Goal: Information Seeking & Learning: Check status

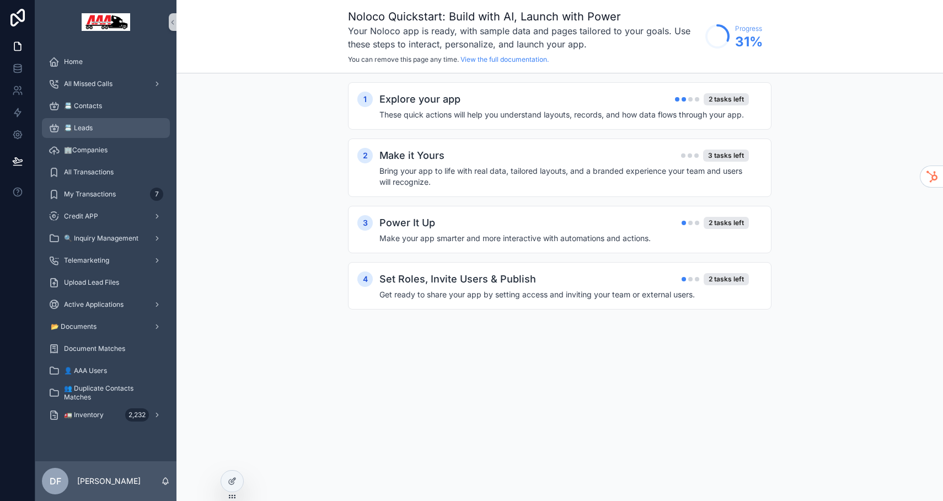
click at [91, 122] on div "📇 Leads" at bounding box center [106, 128] width 115 height 18
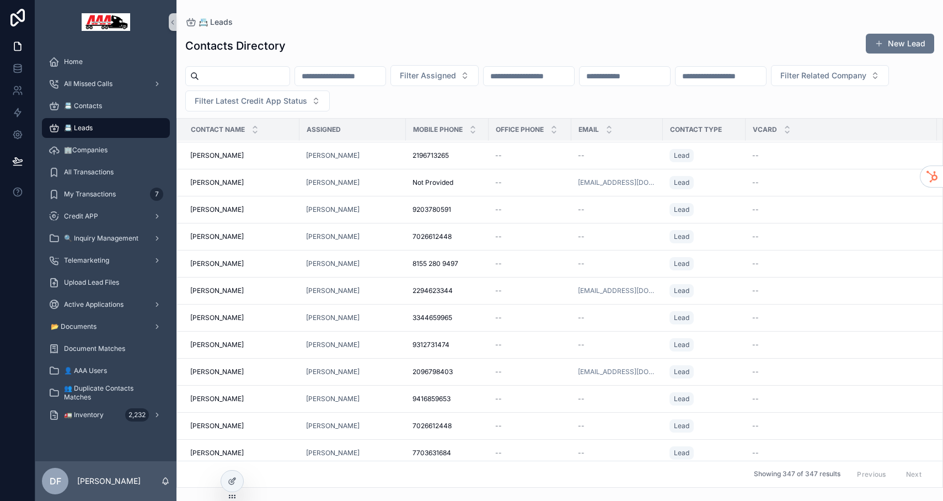
scroll to position [352, 0]
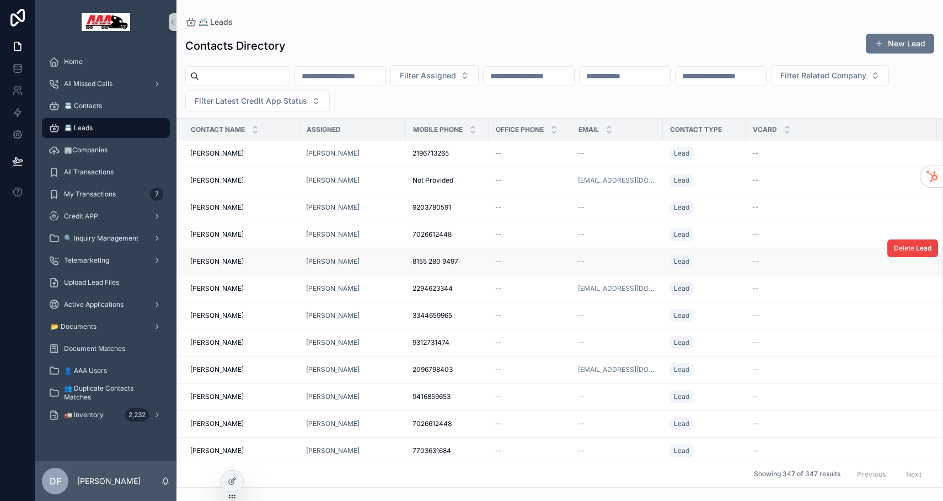
click at [226, 262] on span "[PERSON_NAME]" at bounding box center [216, 261] width 53 height 9
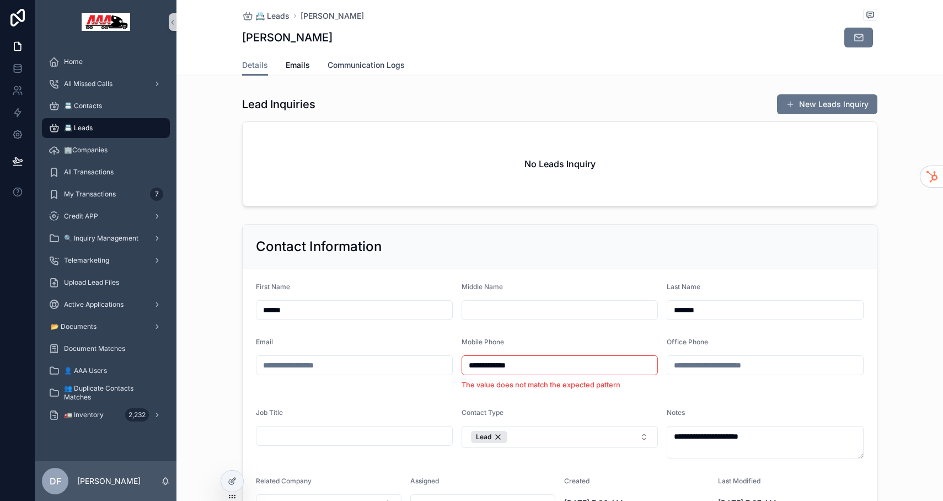
click at [373, 67] on span "Communication Logs" at bounding box center [366, 65] width 77 height 11
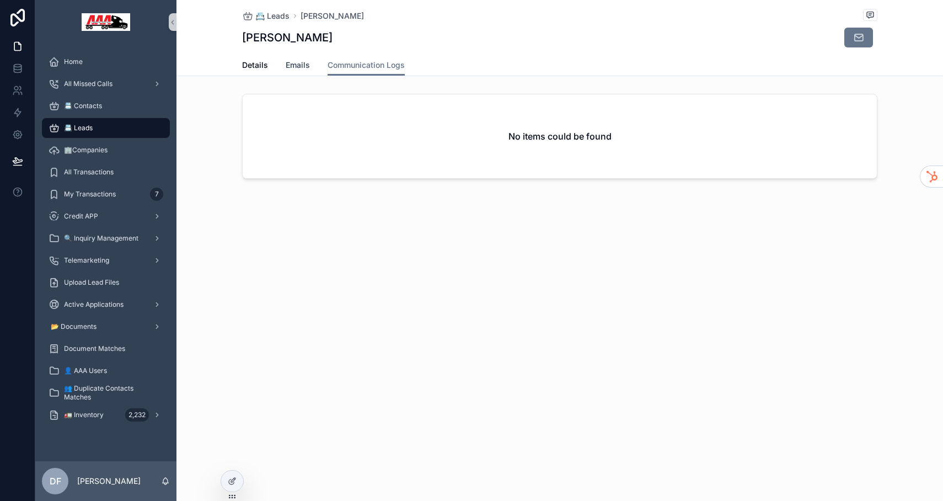
click at [298, 64] on span "Emails" at bounding box center [298, 65] width 24 height 11
click at [255, 65] on span "Details" at bounding box center [255, 65] width 26 height 11
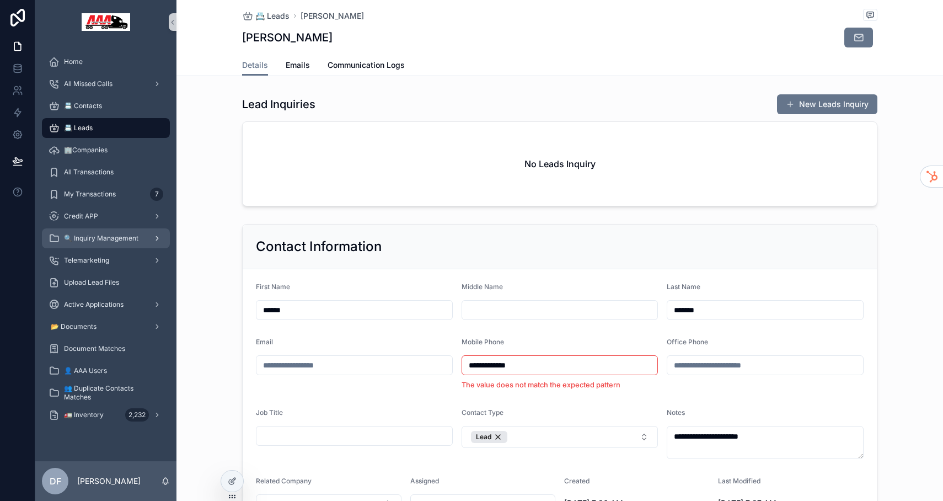
click at [96, 233] on div "🔍 Inquiry Management" at bounding box center [106, 238] width 115 height 18
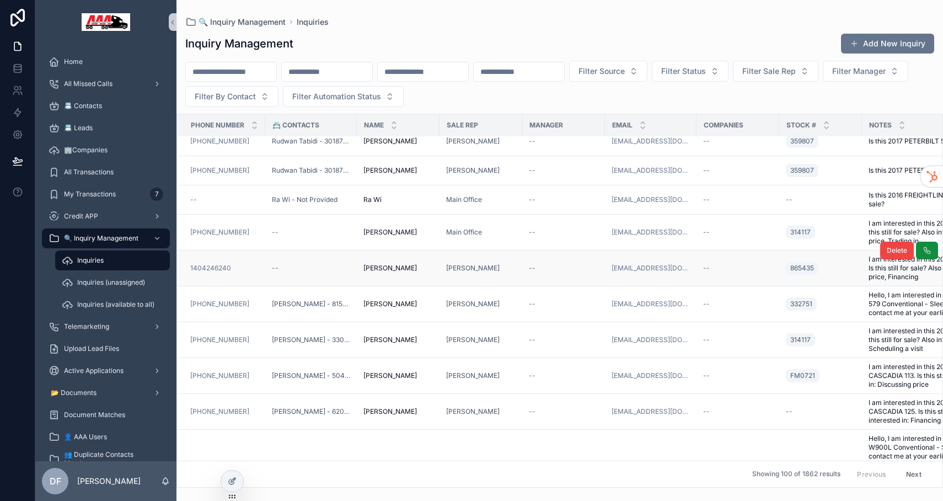
scroll to position [127, 0]
click at [221, 302] on link "[PHONE_NUMBER]" at bounding box center [219, 303] width 59 height 9
click at [301, 301] on span "[PERSON_NAME] - 8152809497" at bounding box center [311, 303] width 78 height 9
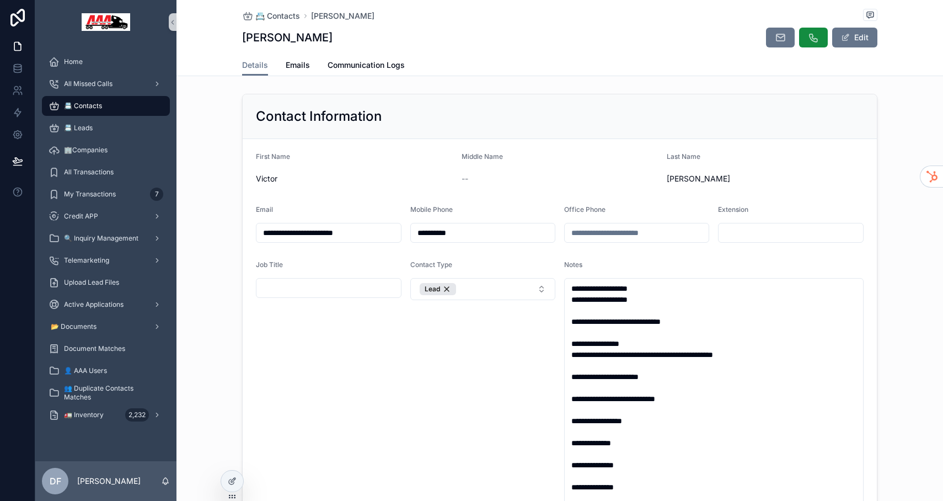
click at [461, 234] on input "**********" at bounding box center [483, 232] width 144 height 15
click at [87, 66] on div "Home" at bounding box center [106, 62] width 115 height 18
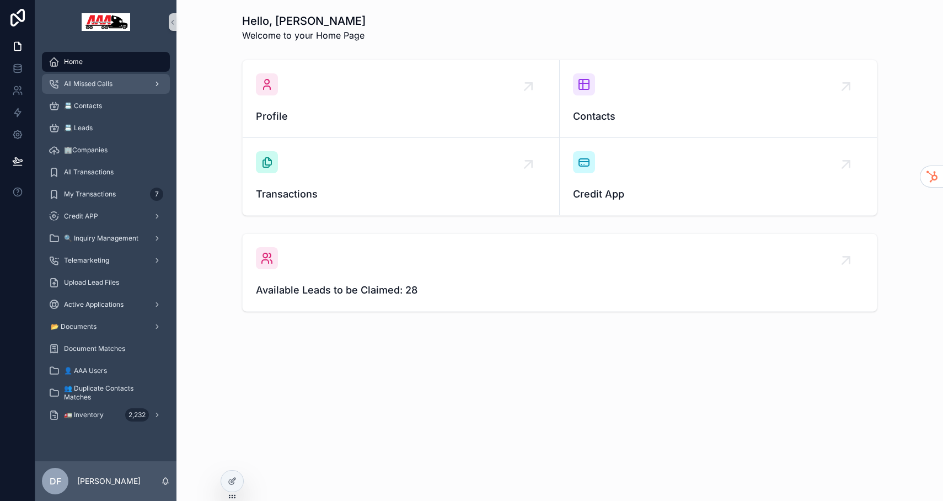
click at [104, 85] on span "All Missed Calls" at bounding box center [88, 83] width 49 height 9
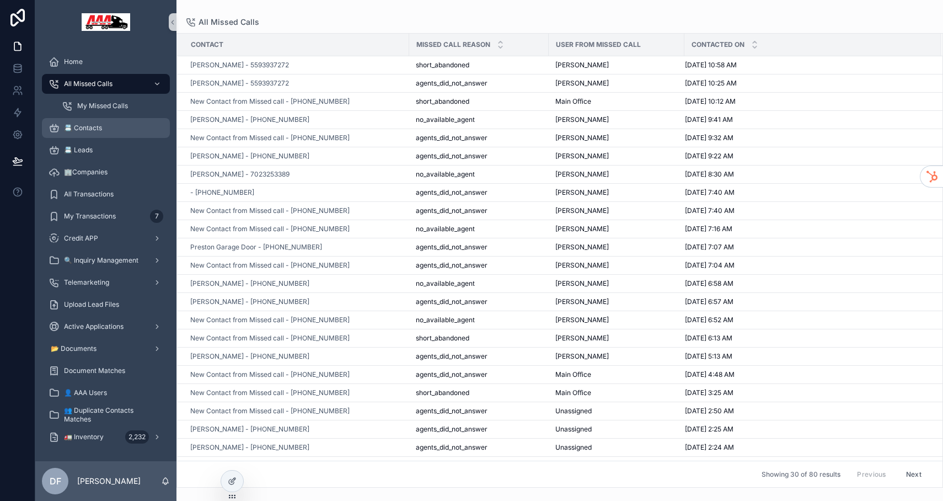
click at [88, 130] on span "📇 Contacts" at bounding box center [83, 128] width 38 height 9
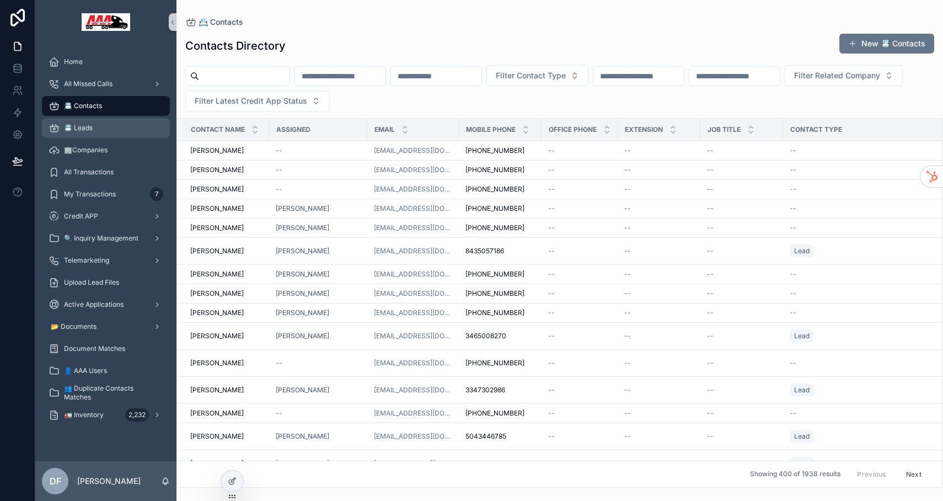
click at [89, 130] on span "📇 Leads" at bounding box center [78, 128] width 29 height 9
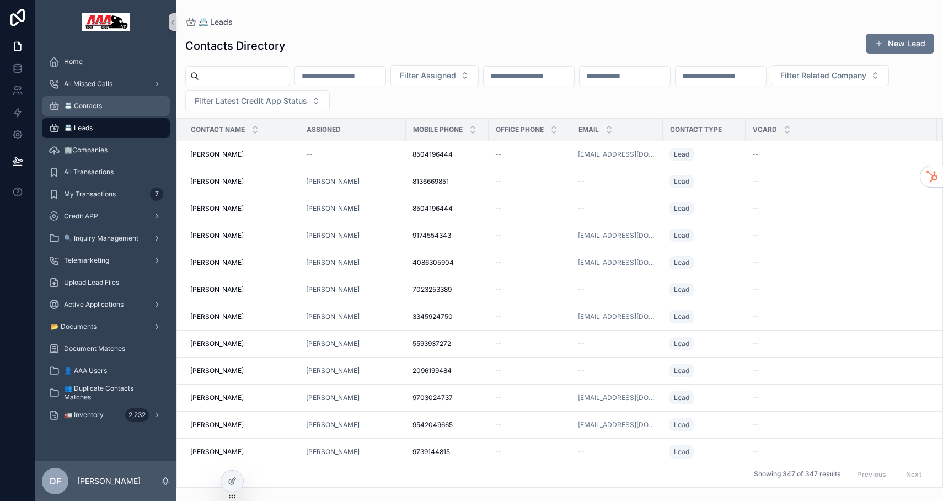
click at [101, 101] on div "📇 Contacts" at bounding box center [106, 106] width 115 height 18
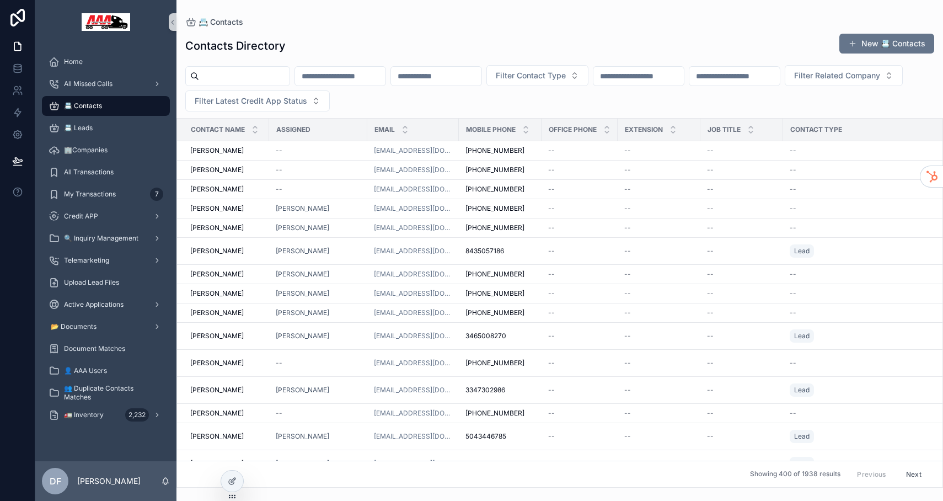
click at [255, 69] on input "scrollable content" at bounding box center [244, 75] width 90 height 15
paste input "**********"
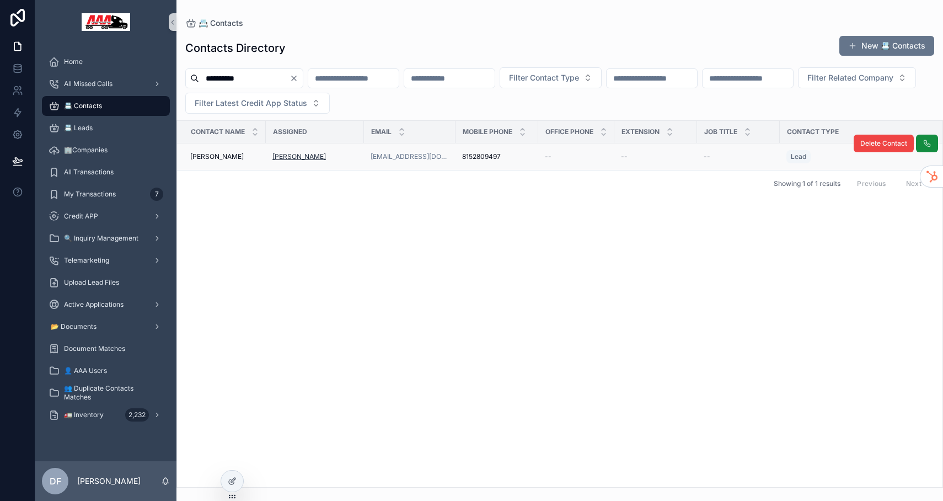
type input "**********"
click at [273, 157] on span "[PERSON_NAME]" at bounding box center [298, 156] width 53 height 9
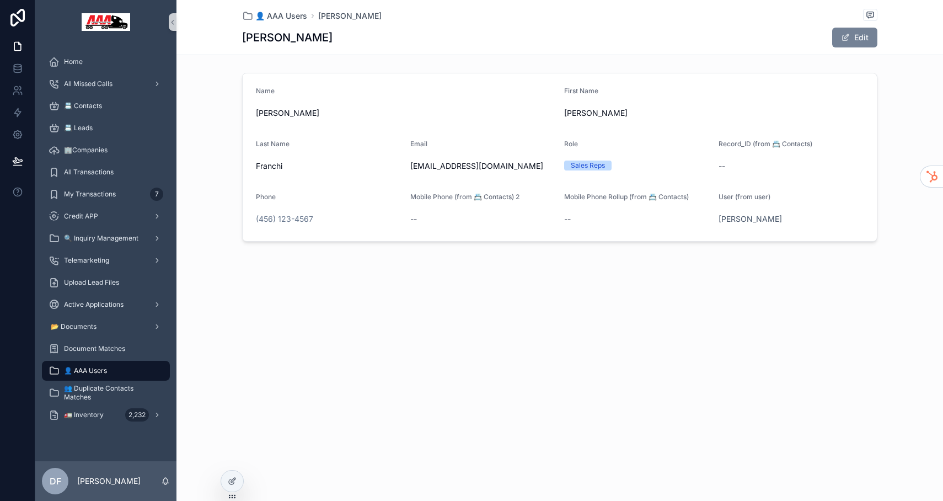
click at [861, 31] on button "Edit" at bounding box center [854, 38] width 45 height 20
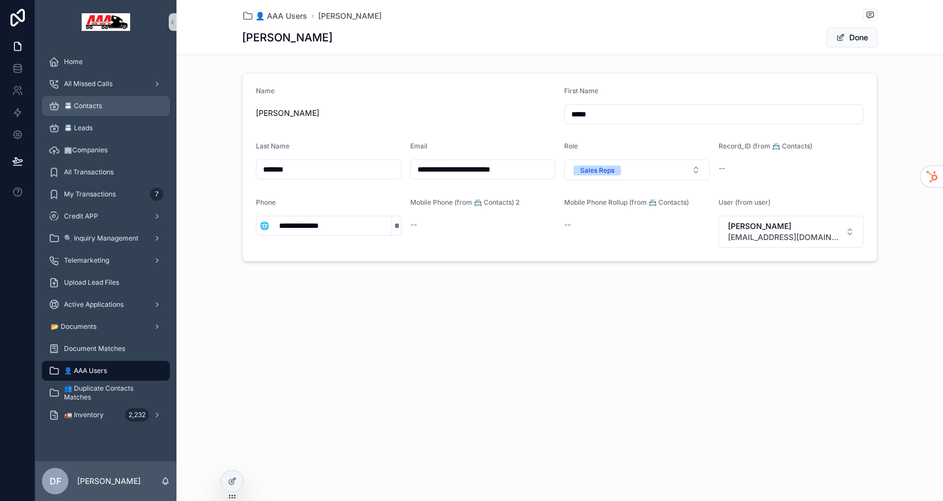
click at [92, 104] on span "📇 Contacts" at bounding box center [83, 105] width 38 height 9
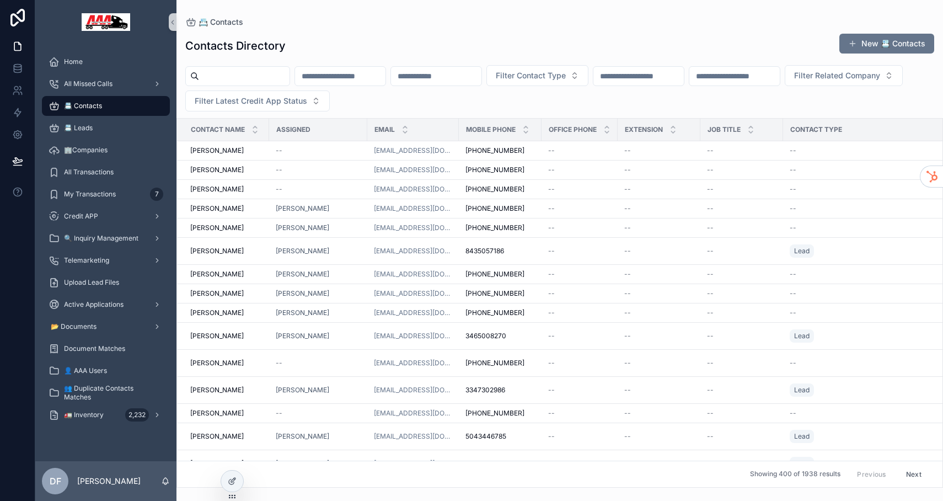
click at [366, 78] on input "scrollable content" at bounding box center [340, 75] width 90 height 15
type input "******"
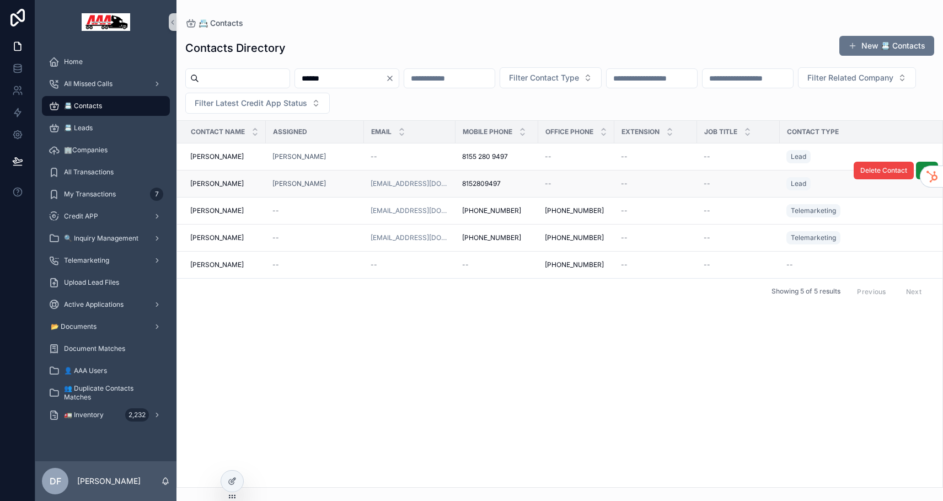
click at [201, 183] on span "[PERSON_NAME]" at bounding box center [216, 183] width 53 height 9
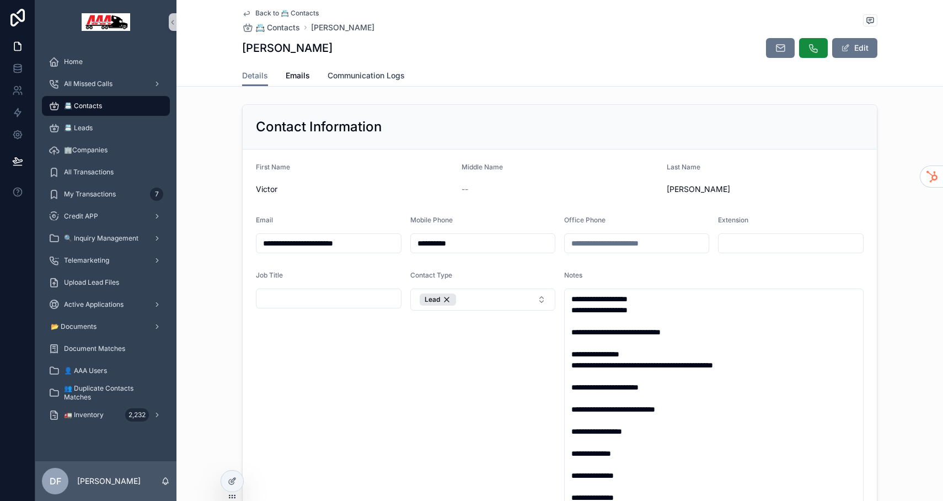
click at [372, 70] on span "Communication Logs" at bounding box center [366, 75] width 77 height 11
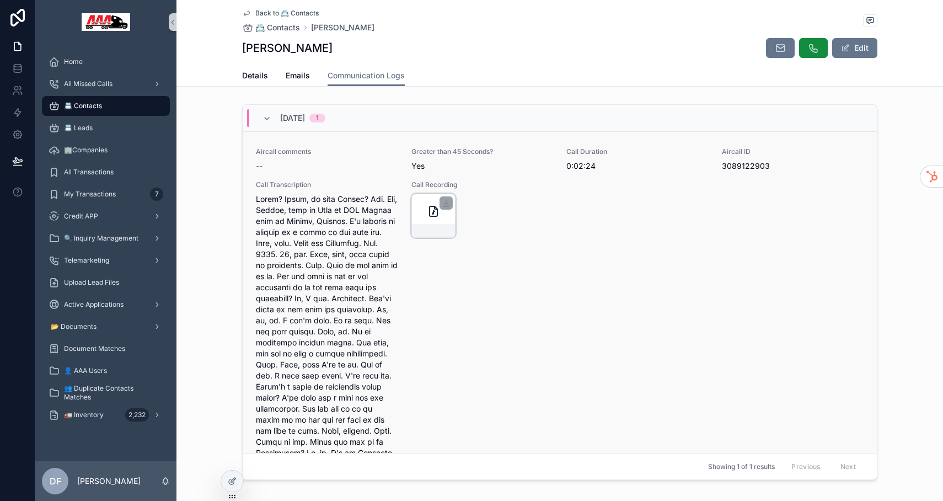
click at [427, 209] on icon "scrollable content" at bounding box center [433, 211] width 13 height 13
